Goal: Task Accomplishment & Management: Complete application form

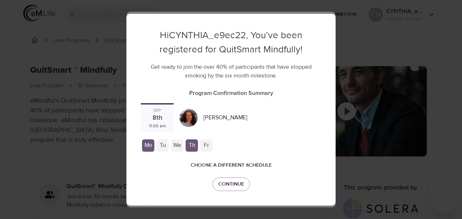
checkbox input "true"
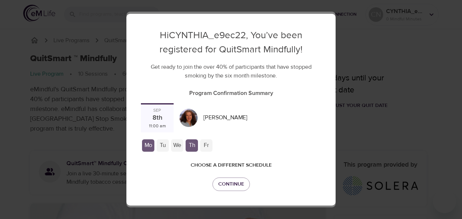
click at [229, 160] on span "Choose a different schedule" at bounding box center [231, 164] width 81 height 9
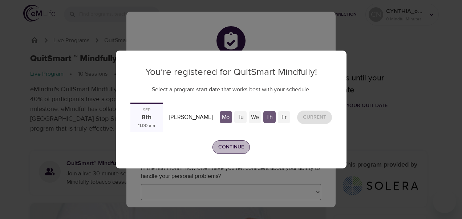
click at [235, 146] on span "Continue" at bounding box center [231, 146] width 26 height 9
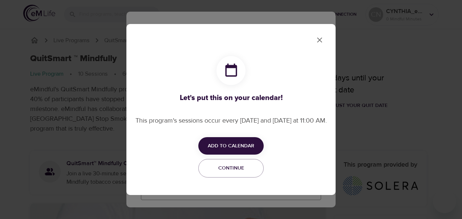
click at [318, 37] on icon "close" at bounding box center [319, 40] width 9 height 9
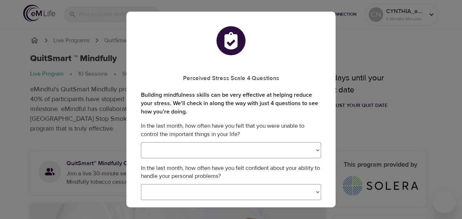
click at [313, 149] on select "Never Almost Never Sometimes Fairly Often Very Often" at bounding box center [231, 150] width 180 height 16
select select "2"
click at [141, 142] on select "Never Almost Never Sometimes Fairly Often Very Often" at bounding box center [231, 150] width 180 height 16
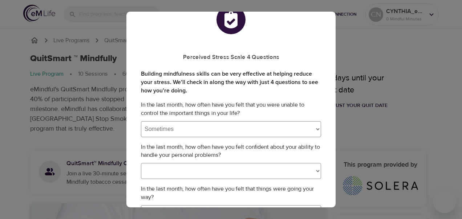
scroll to position [36, 0]
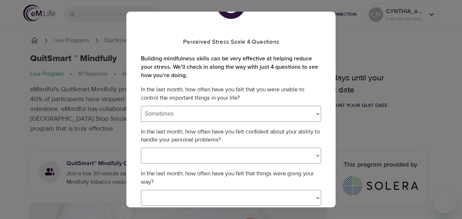
click at [314, 156] on select "Never Almost Never Sometimes Fairly Often Very Often" at bounding box center [231, 155] width 180 height 16
click at [311, 155] on select "Never Almost Never Sometimes Fairly Often Very Often" at bounding box center [231, 155] width 180 height 16
click at [311, 153] on select "Never Almost Never Sometimes Fairly Often Very Often" at bounding box center [231, 155] width 180 height 16
click at [183, 156] on select "Never Almost Never Sometimes Fairly Often Very Often" at bounding box center [231, 155] width 180 height 16
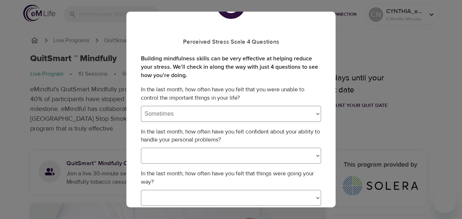
select select "3"
click at [141, 147] on select "Never Almost Never Sometimes Fairly Often Very Often" at bounding box center [231, 155] width 180 height 16
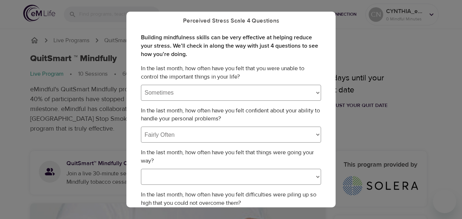
scroll to position [73, 0]
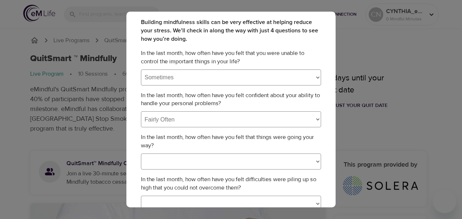
click at [311, 161] on select "Never Almost Never Sometimes Fairly Often Very Often" at bounding box center [231, 161] width 180 height 16
select select "2"
click at [141, 153] on select "Never Almost Never Sometimes Fairly Often Very Often" at bounding box center [231, 161] width 180 height 16
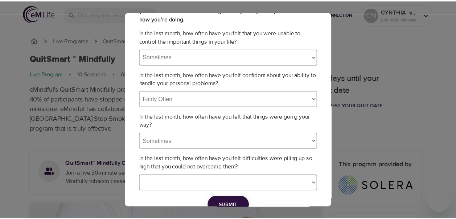
scroll to position [109, 0]
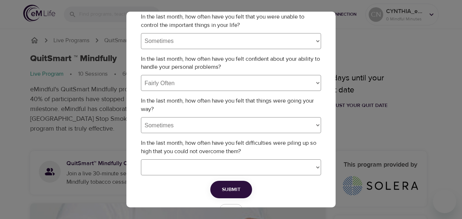
click at [312, 166] on select "Never Almost Never Sometimes Fairly Often Very Often" at bounding box center [231, 167] width 180 height 16
select select "0"
click at [141, 159] on select "Never Almost Never Sometimes Fairly Often Very Often" at bounding box center [231, 167] width 180 height 16
click at [234, 190] on span "Submit" at bounding box center [231, 189] width 19 height 9
select select
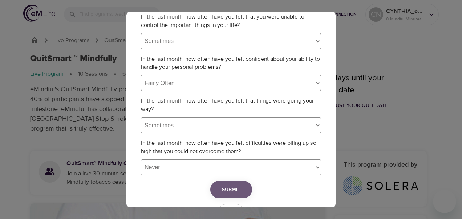
select select
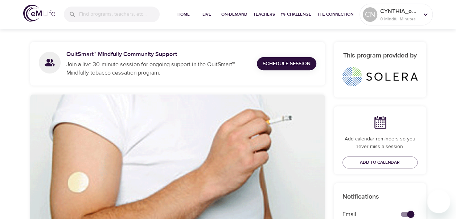
scroll to position [0, 0]
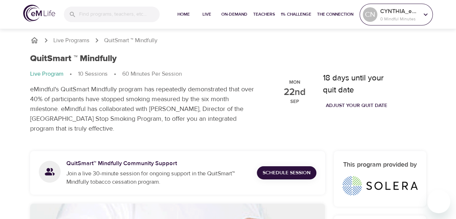
click at [424, 12] on icon at bounding box center [426, 15] width 8 height 8
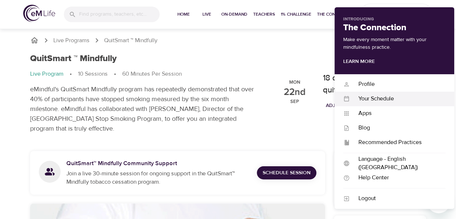
click at [374, 97] on div "Your Schedule" at bounding box center [398, 98] width 96 height 8
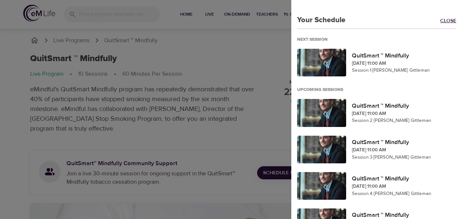
click at [443, 21] on link "Close" at bounding box center [451, 21] width 22 height 8
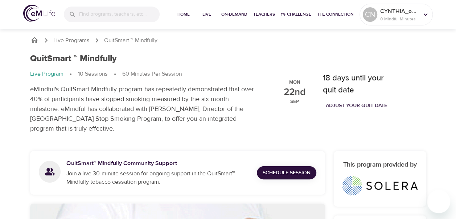
click at [372, 106] on span "Adjust your quit date" at bounding box center [356, 105] width 61 height 9
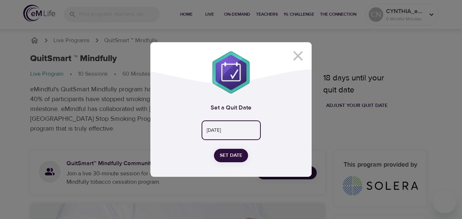
click at [243, 131] on input "[DATE]" at bounding box center [230, 131] width 59 height 20
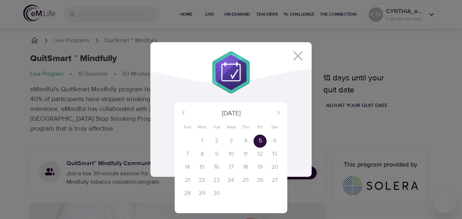
click at [301, 56] on div at bounding box center [231, 109] width 462 height 219
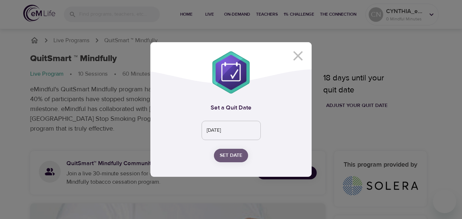
click at [236, 153] on span "Set Date" at bounding box center [231, 155] width 23 height 9
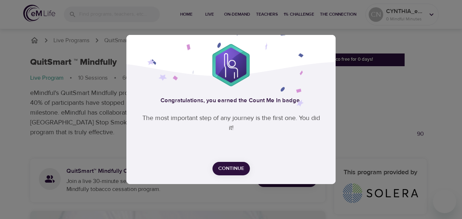
click at [236, 166] on span "Continue" at bounding box center [231, 168] width 26 height 9
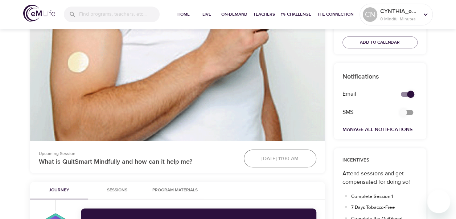
scroll to position [237, 0]
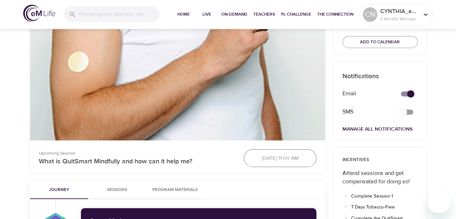
click at [412, 91] on input "secondary checkbox" at bounding box center [410, 94] width 41 height 14
click at [407, 92] on input "secondary checkbox" at bounding box center [403, 94] width 41 height 14
checkbox input "true"
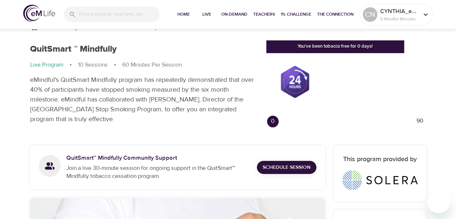
scroll to position [0, 0]
